Goal: Transaction & Acquisition: Book appointment/travel/reservation

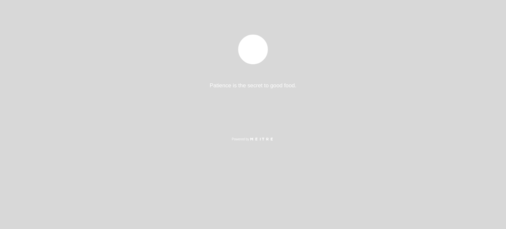
select select "es"
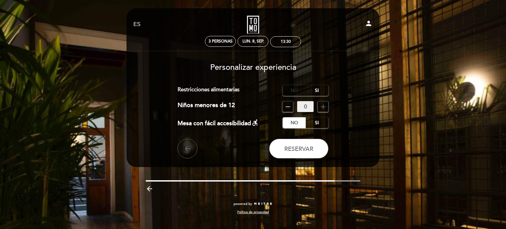
click at [294, 91] on label "No" at bounding box center [294, 90] width 23 height 11
click at [320, 124] on label "Si" at bounding box center [317, 122] width 23 height 11
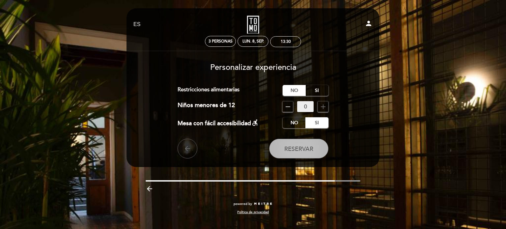
click at [309, 153] on button "Reservar" at bounding box center [298, 149] width 59 height 20
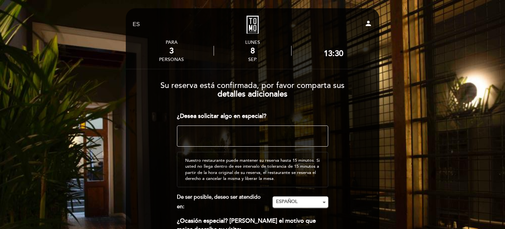
click at [292, 134] on textarea at bounding box center [252, 136] width 151 height 21
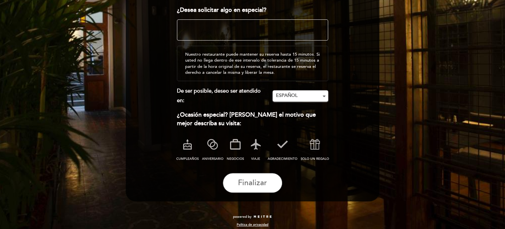
scroll to position [107, 0]
click at [256, 145] on icon at bounding box center [255, 144] width 17 height 17
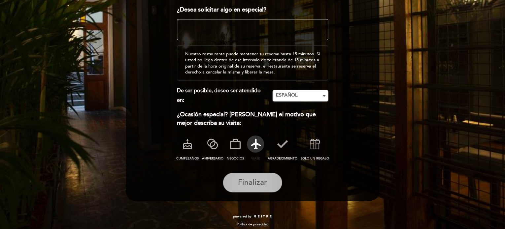
click at [269, 185] on button "Finalizar" at bounding box center [252, 183] width 59 height 20
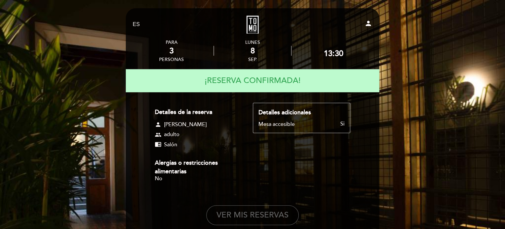
click at [285, 167] on div "Detalles de la reserva person [PERSON_NAME] group adulto chrome_reader_mode Sal…" at bounding box center [252, 146] width 195 height 87
